Goal: Check status: Check status

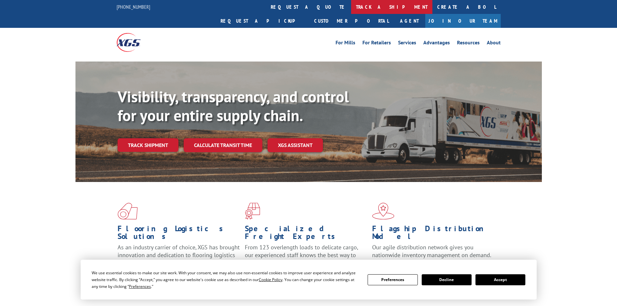
click at [351, 4] on link "track a shipment" at bounding box center [391, 7] width 81 height 14
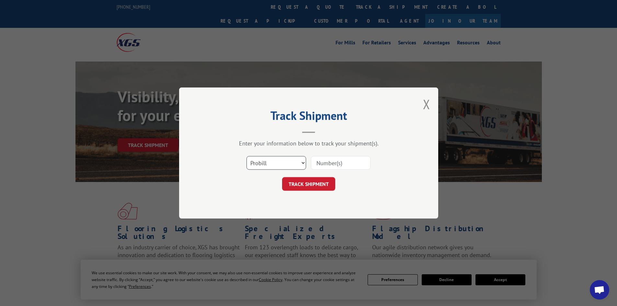
click at [278, 164] on select "Select category... Probill BOL PO" at bounding box center [276, 163] width 60 height 14
select select "bol"
click at [246, 156] on select "Select category... Probill BOL PO" at bounding box center [276, 163] width 60 height 14
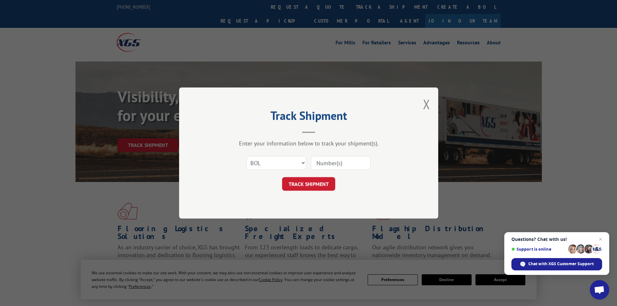
paste input "6013345"
type input "6013345"
click at [307, 180] on button "TRACK SHIPMENT" at bounding box center [308, 184] width 53 height 14
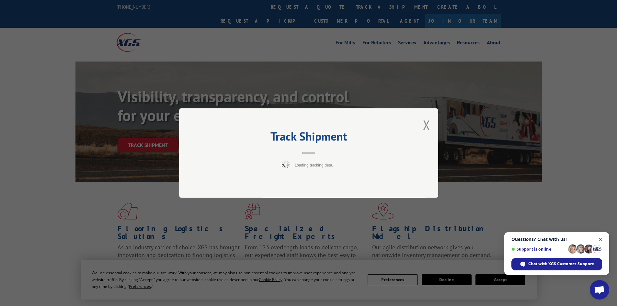
click at [600, 238] on span "Open chat" at bounding box center [600, 239] width 8 height 8
